Goal: Check status: Check status

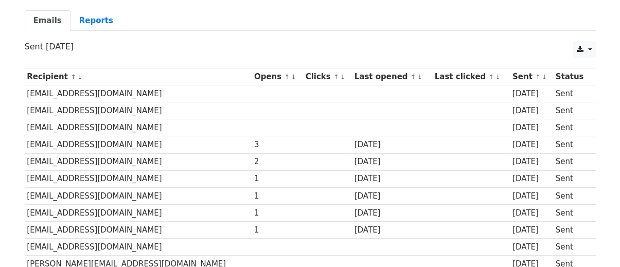
scroll to position [51, 0]
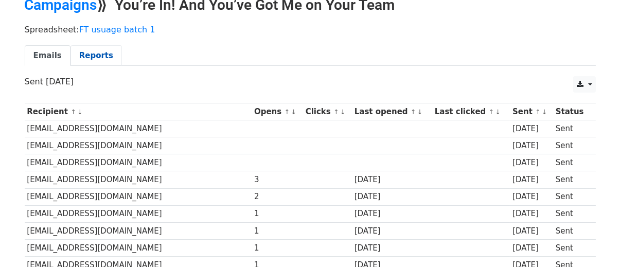
click at [86, 56] on link "Reports" at bounding box center [95, 55] width 51 height 21
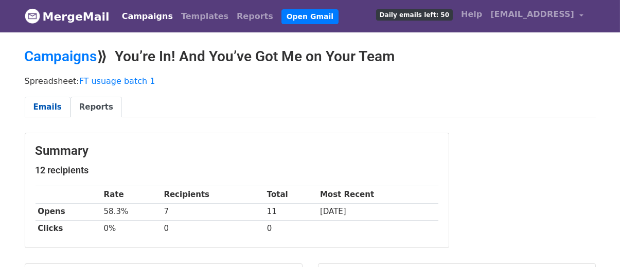
click at [44, 98] on link "Emails" at bounding box center [48, 107] width 46 height 21
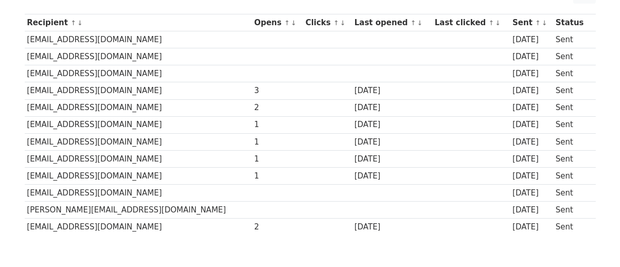
scroll to position [154, 0]
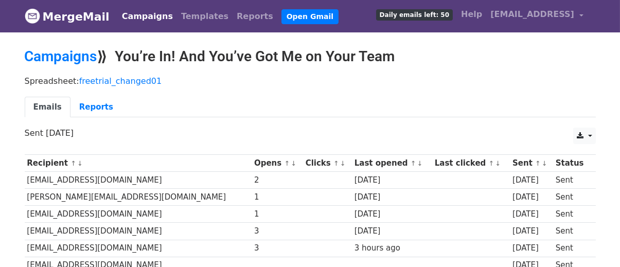
drag, startPoint x: 187, startPoint y: 43, endPoint x: 218, endPoint y: 137, distance: 99.6
click at [187, 43] on body "MergeMail Campaigns Templates Reports Open Gmail Daily emails left: 50 Help alk…" at bounding box center [310, 221] width 620 height 442
